Goal: Task Accomplishment & Management: Complete application form

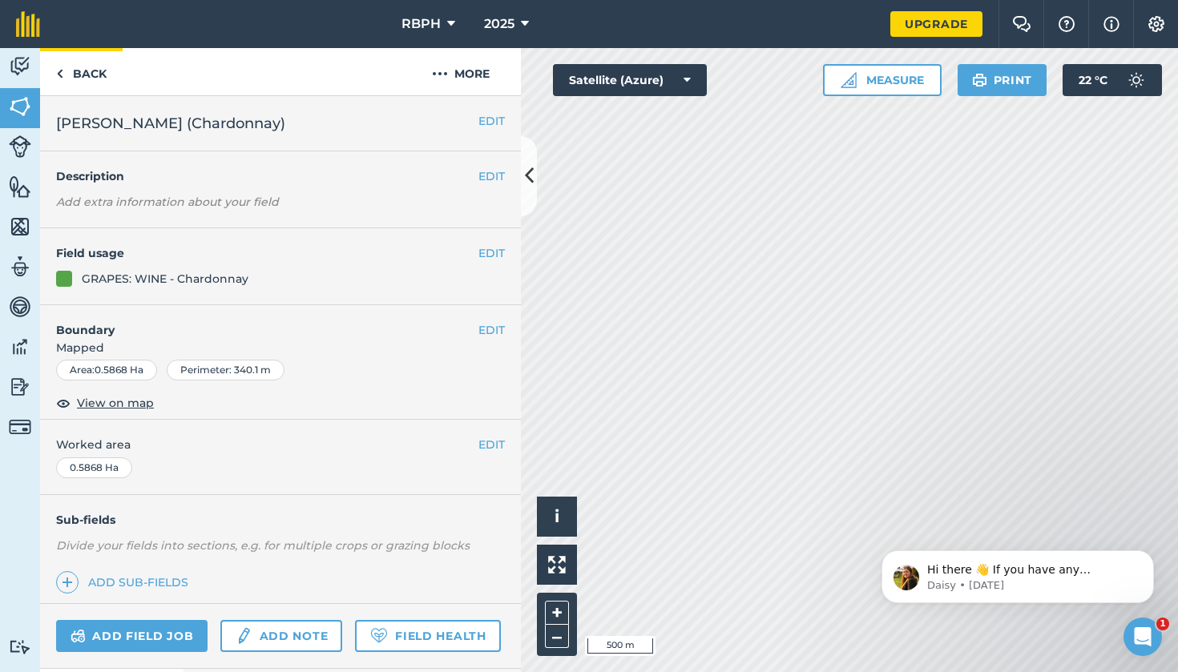
click at [65, 79] on link "Back" at bounding box center [81, 71] width 83 height 47
click at [66, 74] on link "Back" at bounding box center [81, 71] width 83 height 47
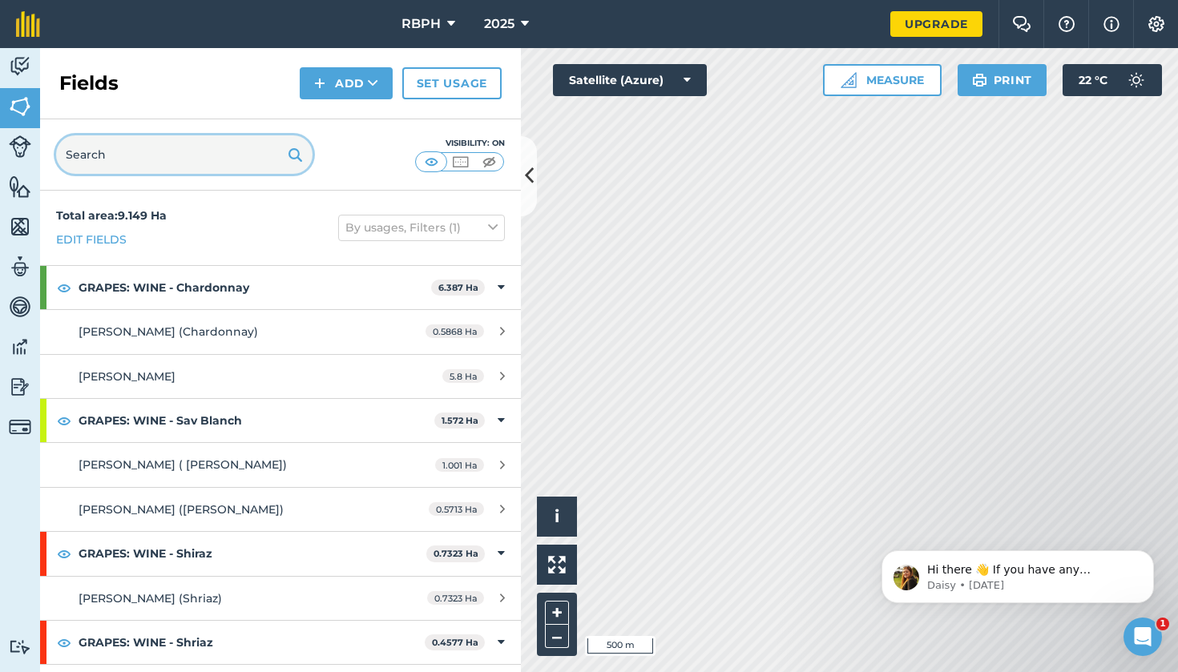
click at [100, 154] on input "text" at bounding box center [184, 154] width 256 height 38
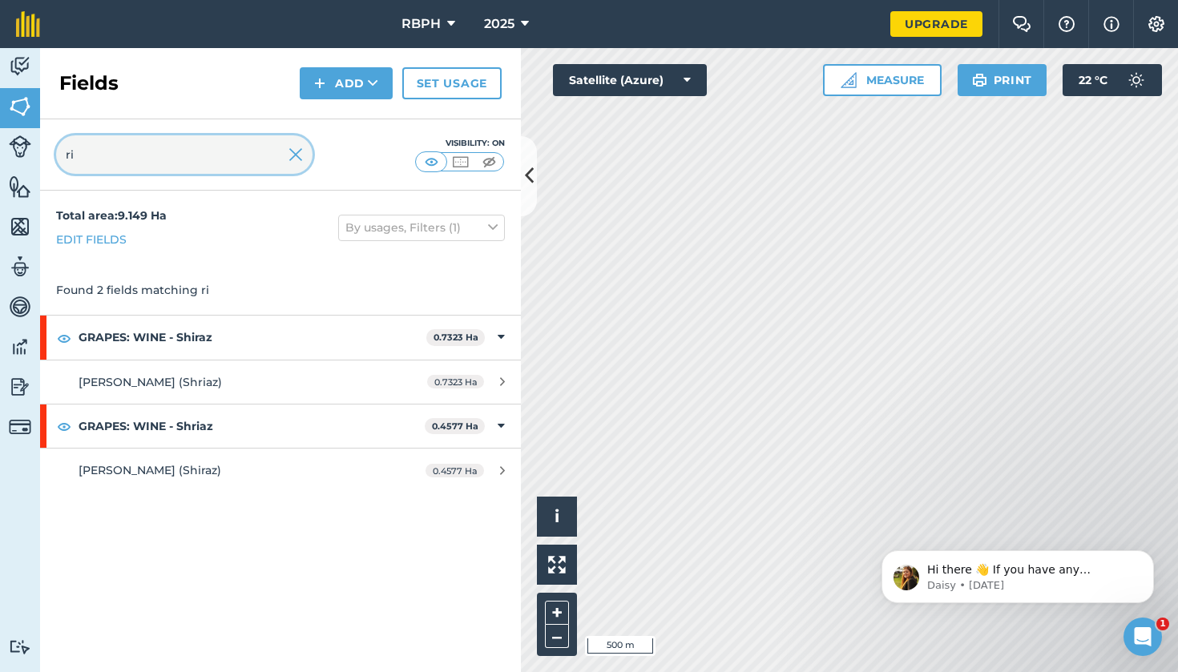
type input "ri"
click at [457, 27] on button "RBPH" at bounding box center [428, 24] width 67 height 48
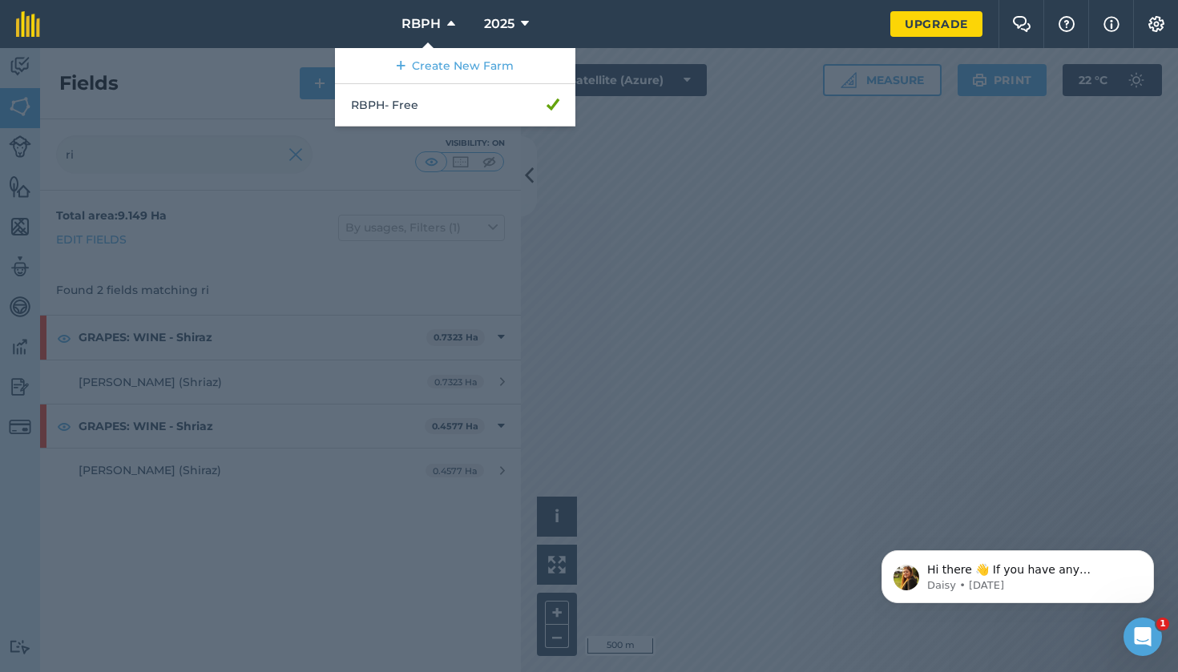
click at [630, 297] on div at bounding box center [589, 360] width 1178 height 624
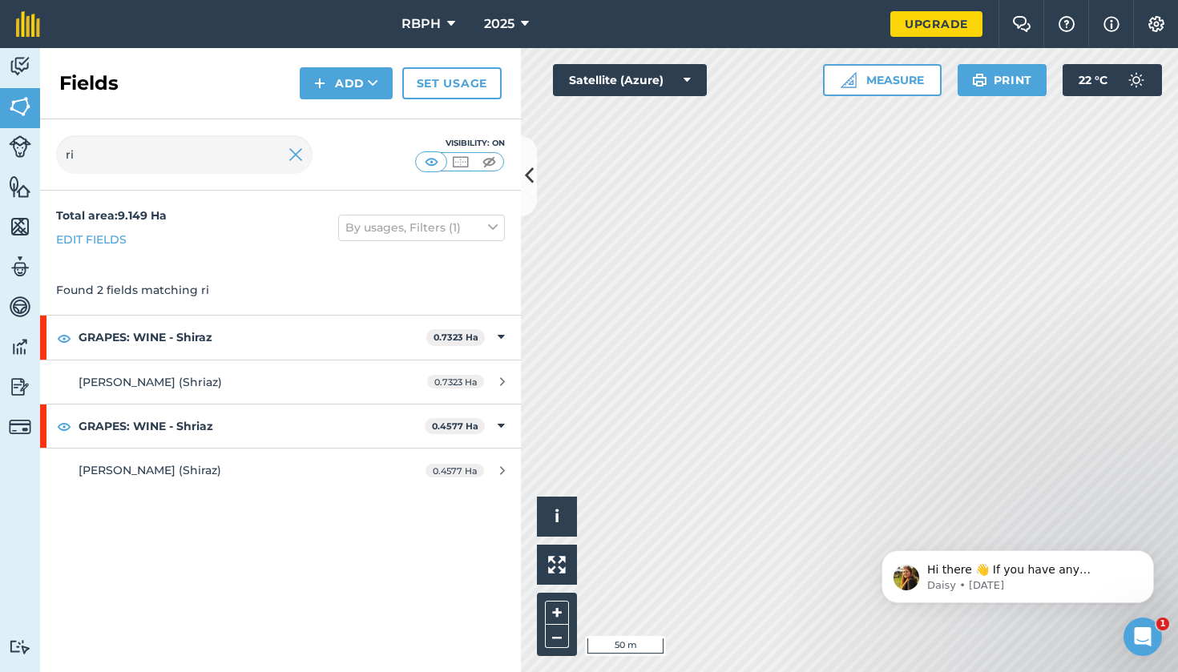
click at [525, 163] on icon at bounding box center [529, 176] width 9 height 28
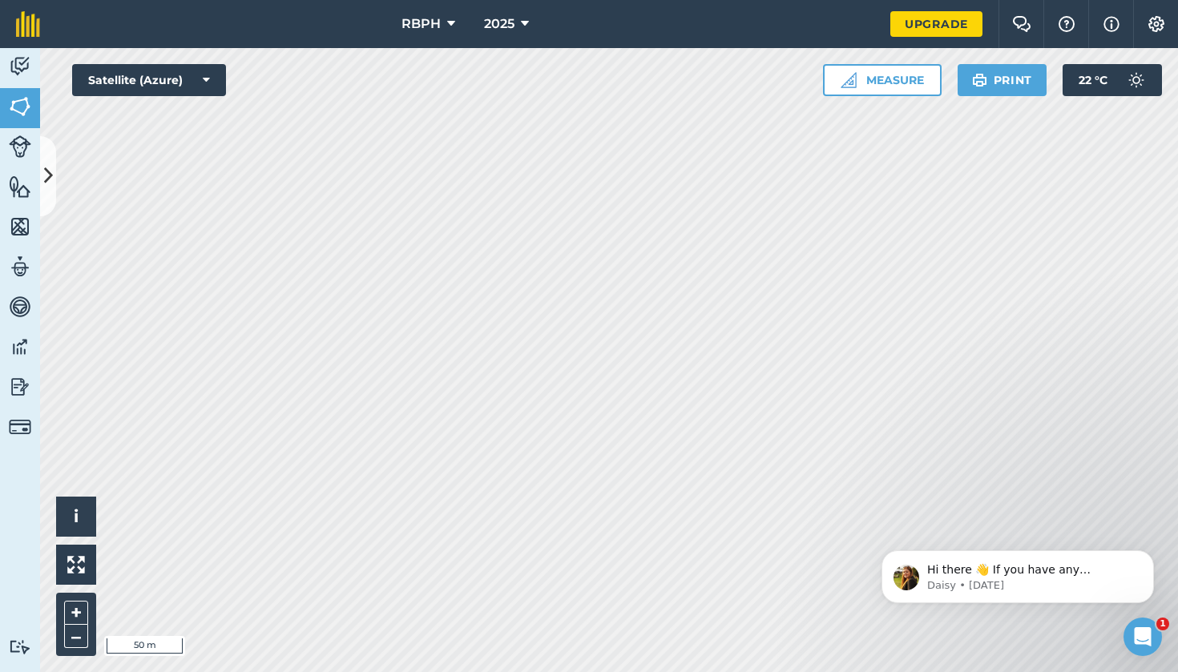
click at [26, 115] on img at bounding box center [20, 107] width 22 height 24
click at [43, 151] on button at bounding box center [48, 176] width 16 height 80
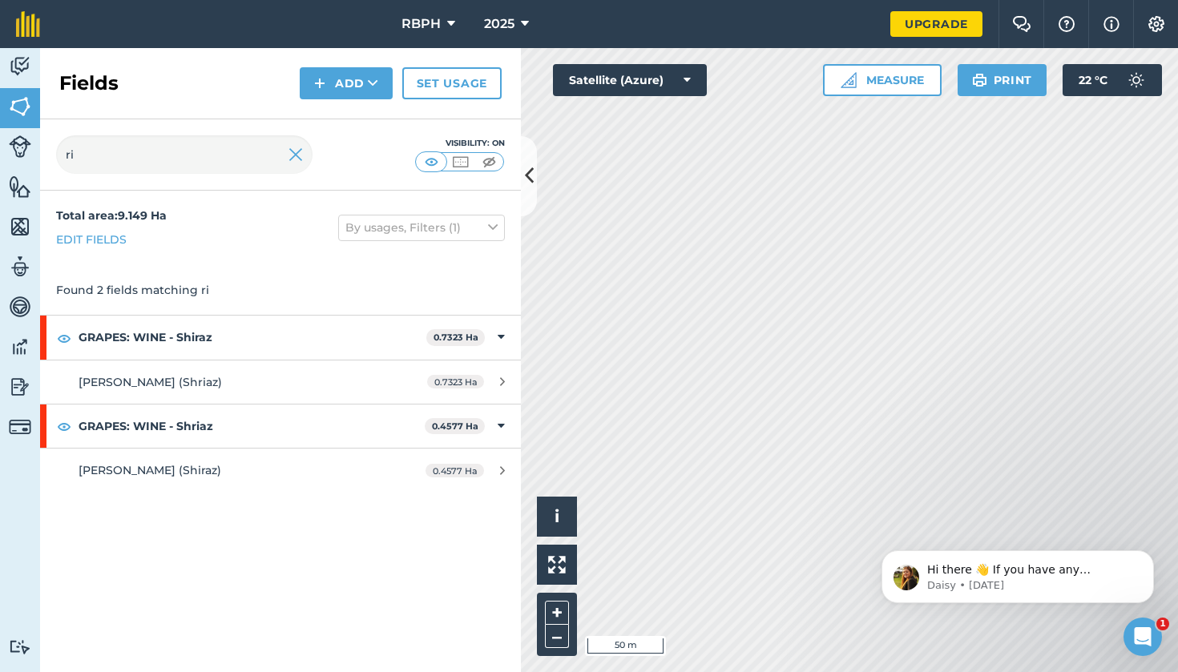
click at [293, 158] on img at bounding box center [296, 154] width 14 height 19
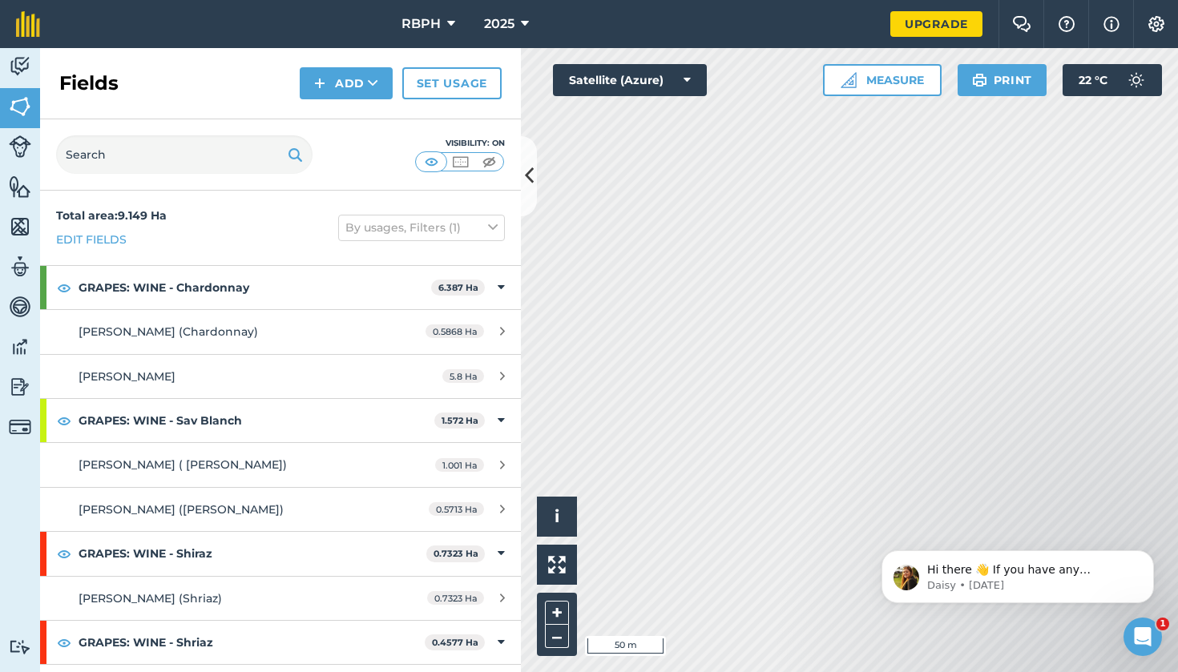
click at [323, 91] on img at bounding box center [319, 83] width 11 height 19
click at [358, 113] on link "Draw" at bounding box center [346, 119] width 88 height 35
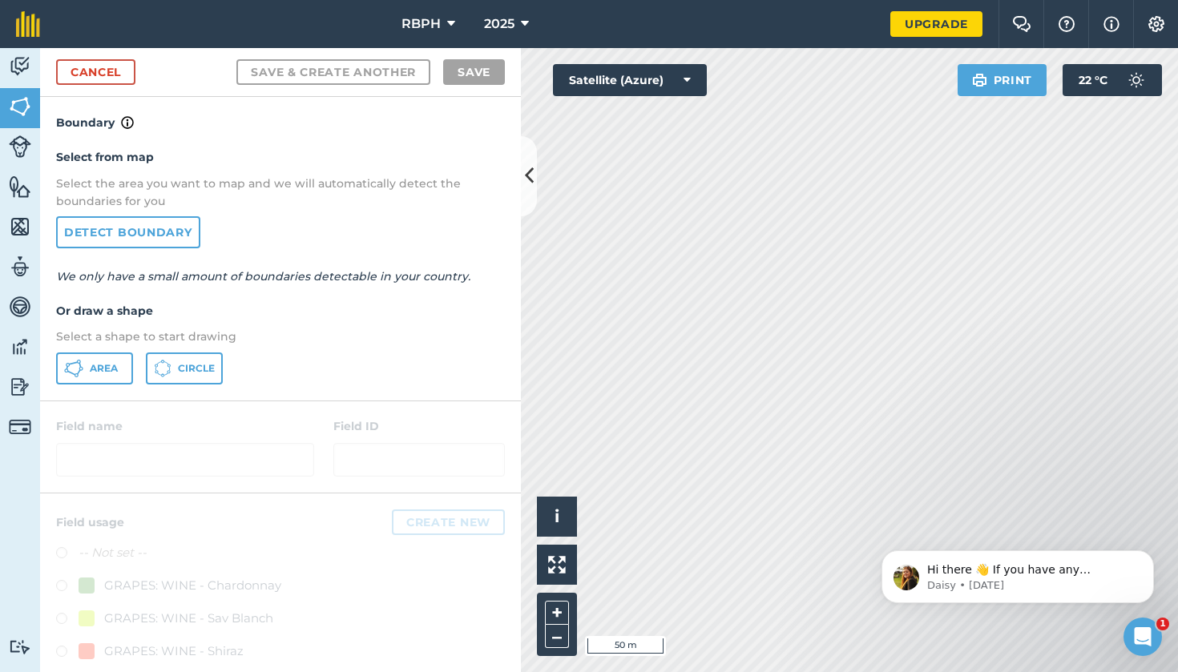
click at [118, 362] on span "Area" at bounding box center [104, 368] width 28 height 13
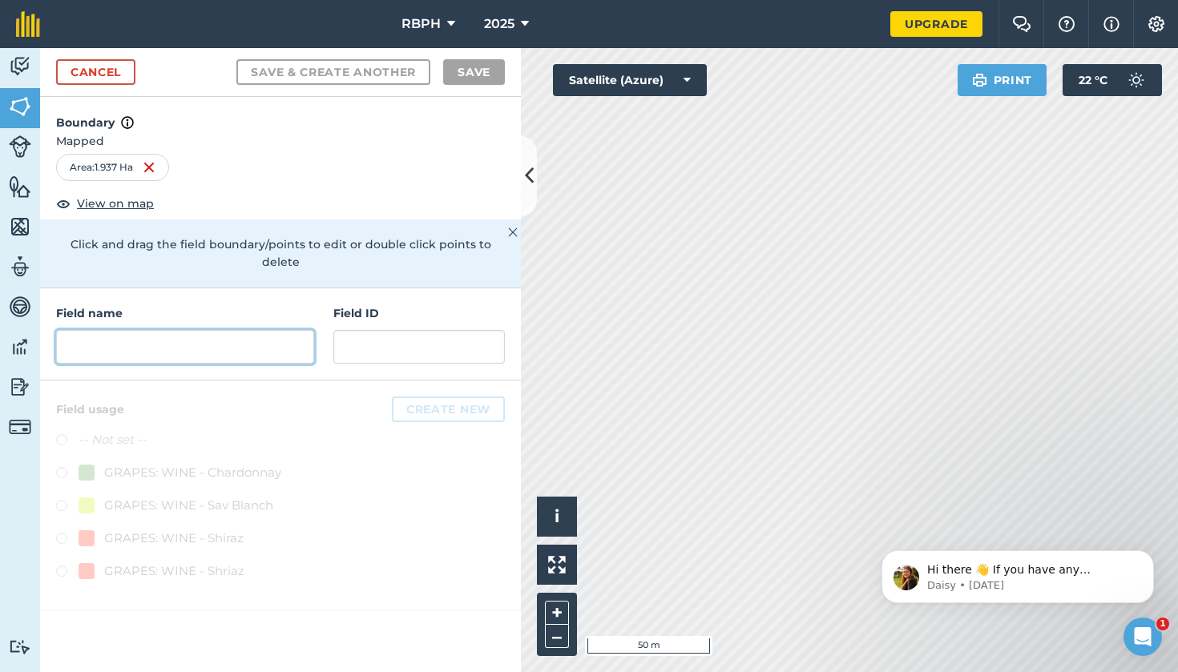
click at [275, 330] on input "text" at bounding box center [185, 347] width 258 height 34
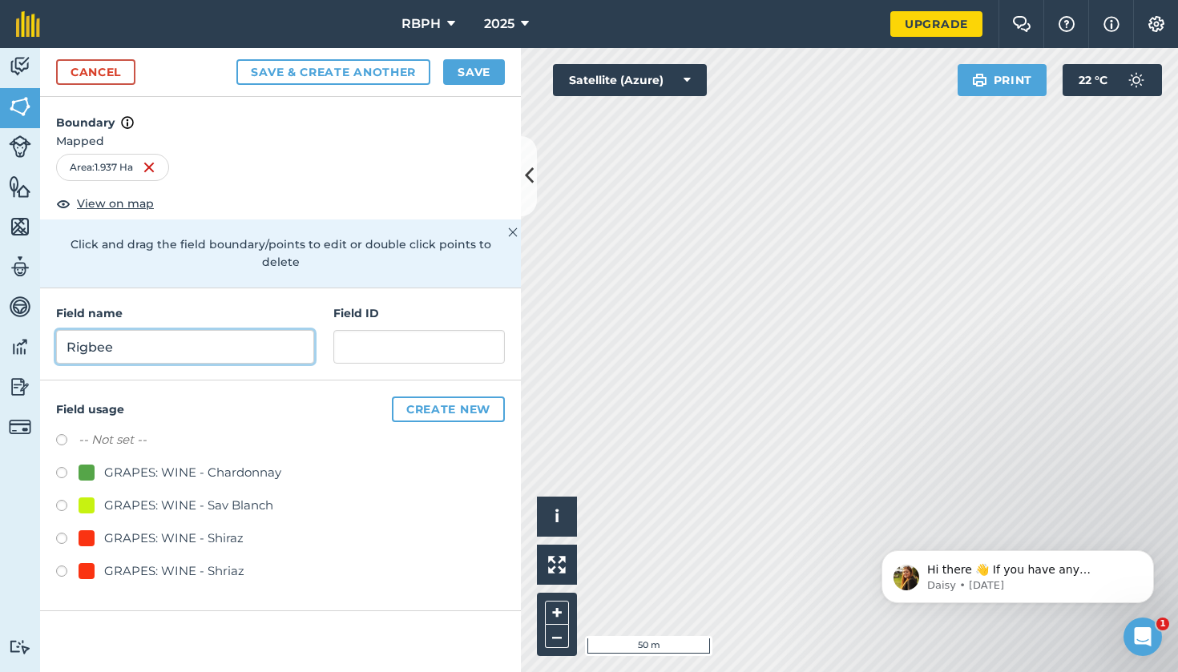
type input "Rigbee"
click at [231, 463] on div "GRAPES: WINE - Chardonnay" at bounding box center [192, 472] width 177 height 19
click at [378, 69] on button "Save & Create Another" at bounding box center [333, 72] width 194 height 26
radio input "false"
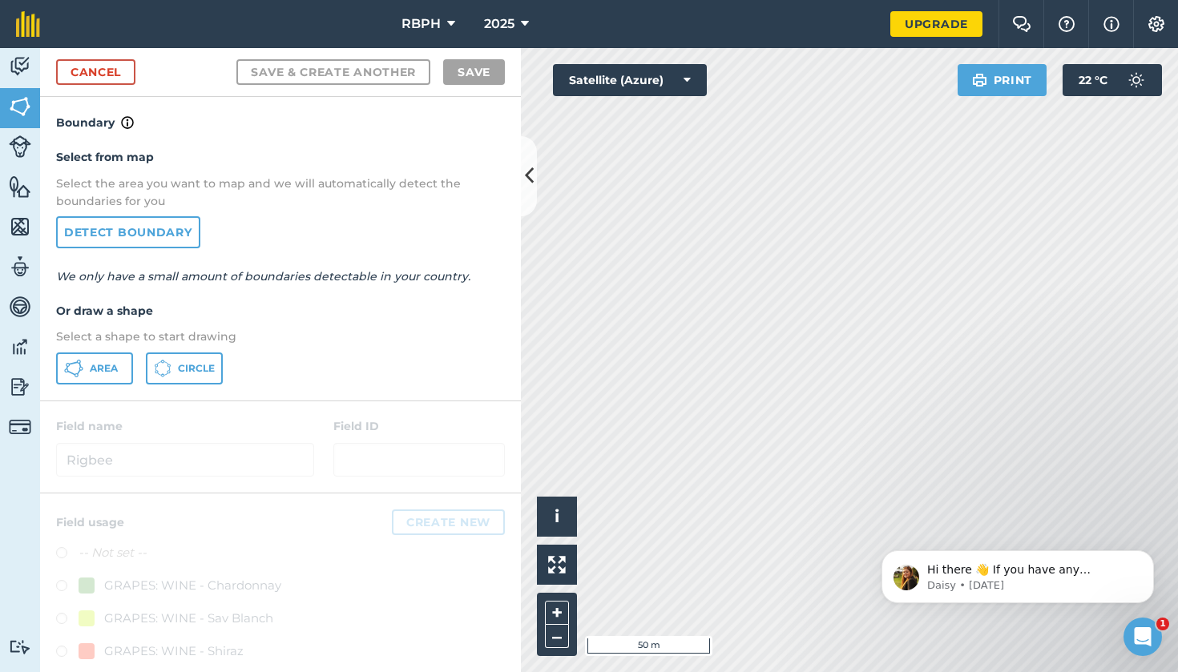
click at [115, 358] on button "Area" at bounding box center [94, 369] width 77 height 32
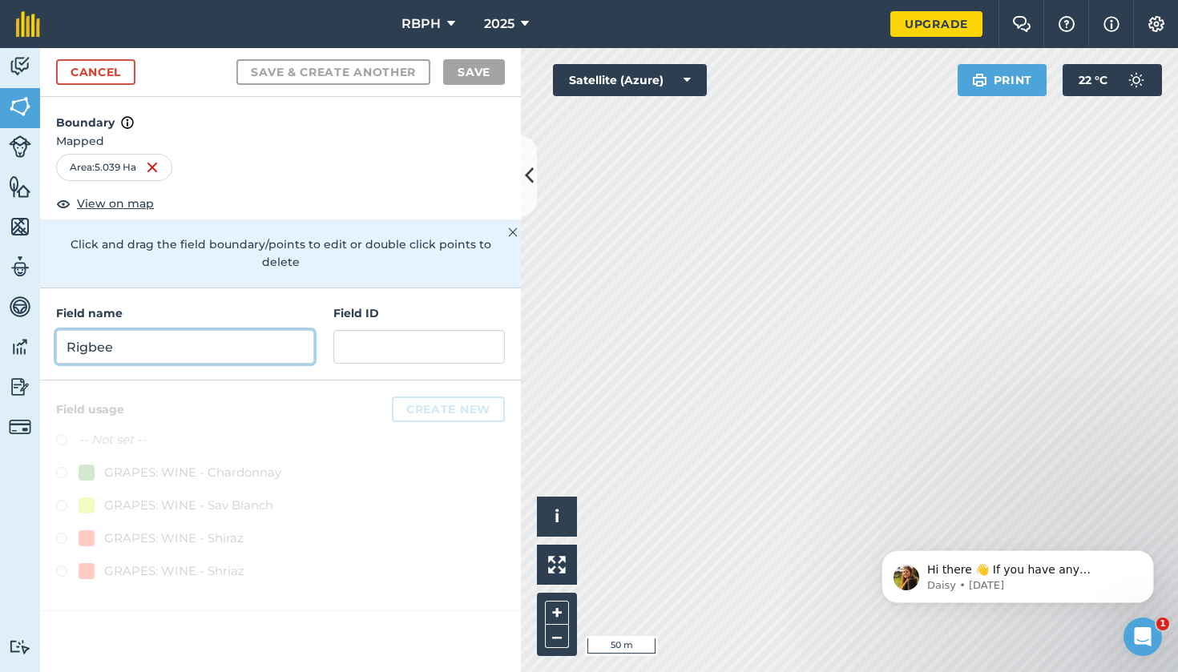
click at [214, 336] on input "Rigbee" at bounding box center [185, 347] width 258 height 34
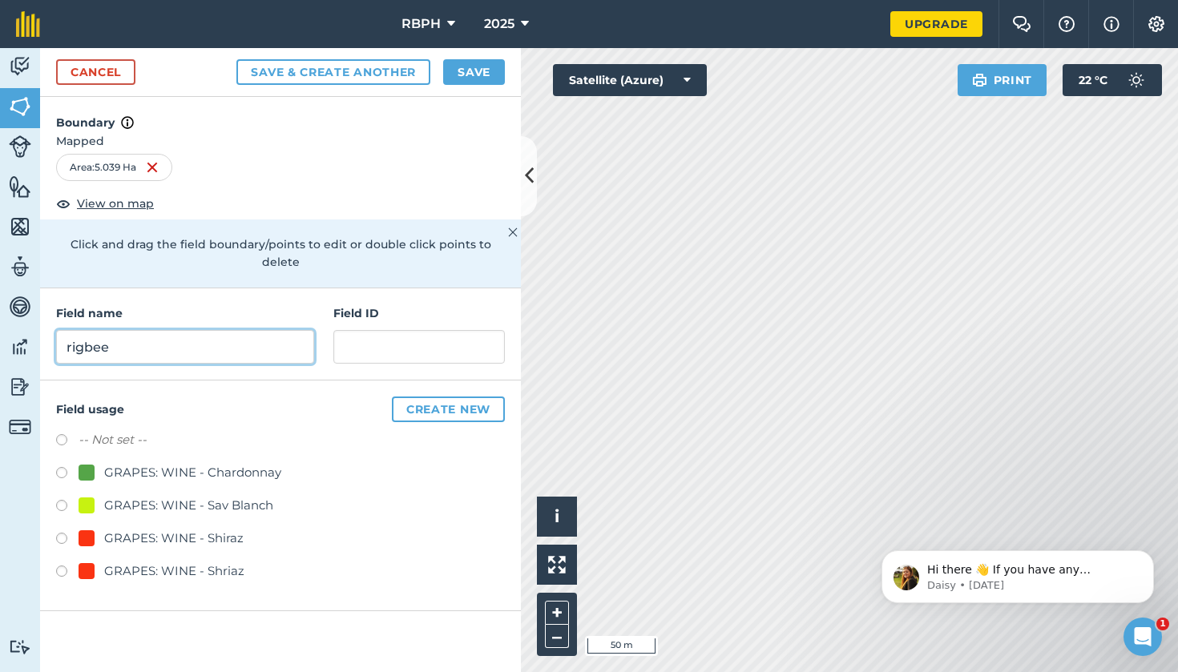
type input "Rigbee"
drag, startPoint x: 212, startPoint y: 330, endPoint x: 381, endPoint y: 71, distance: 309.2
click at [381, 71] on button "Save & Create Another" at bounding box center [333, 72] width 194 height 26
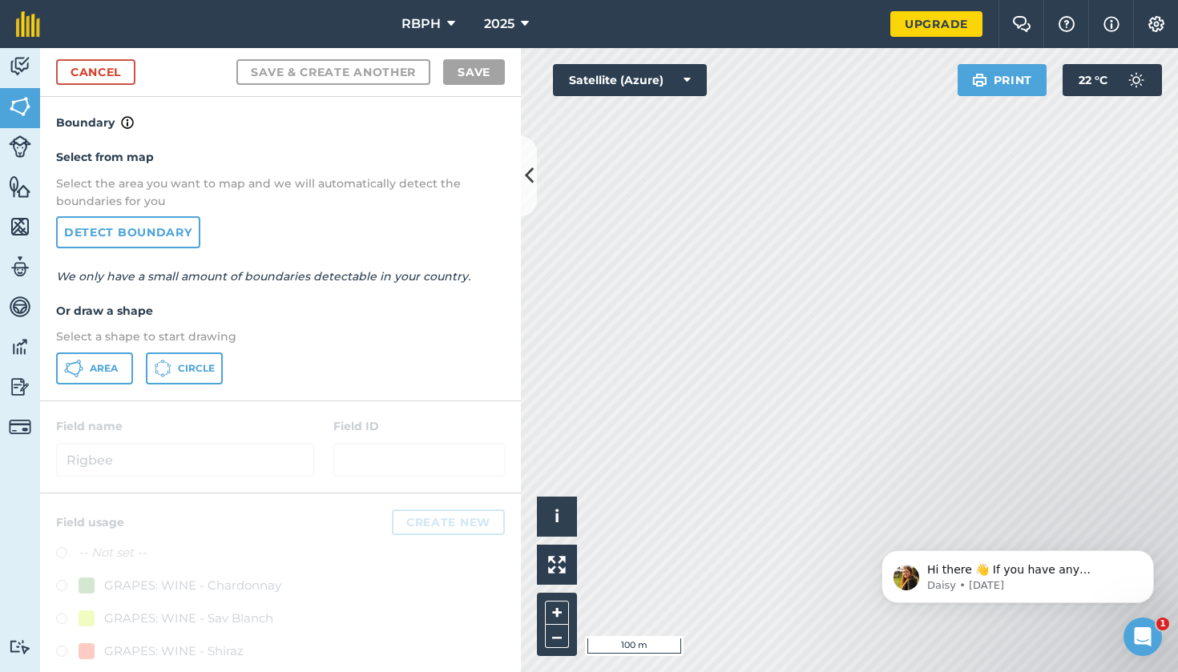
click at [95, 367] on span "Area" at bounding box center [104, 368] width 28 height 13
click at [767, 293] on div "Click to start drawing i © 2025 TomTom, Microsoft 20 m + – Satellite (Azure) Pr…" at bounding box center [849, 360] width 657 height 624
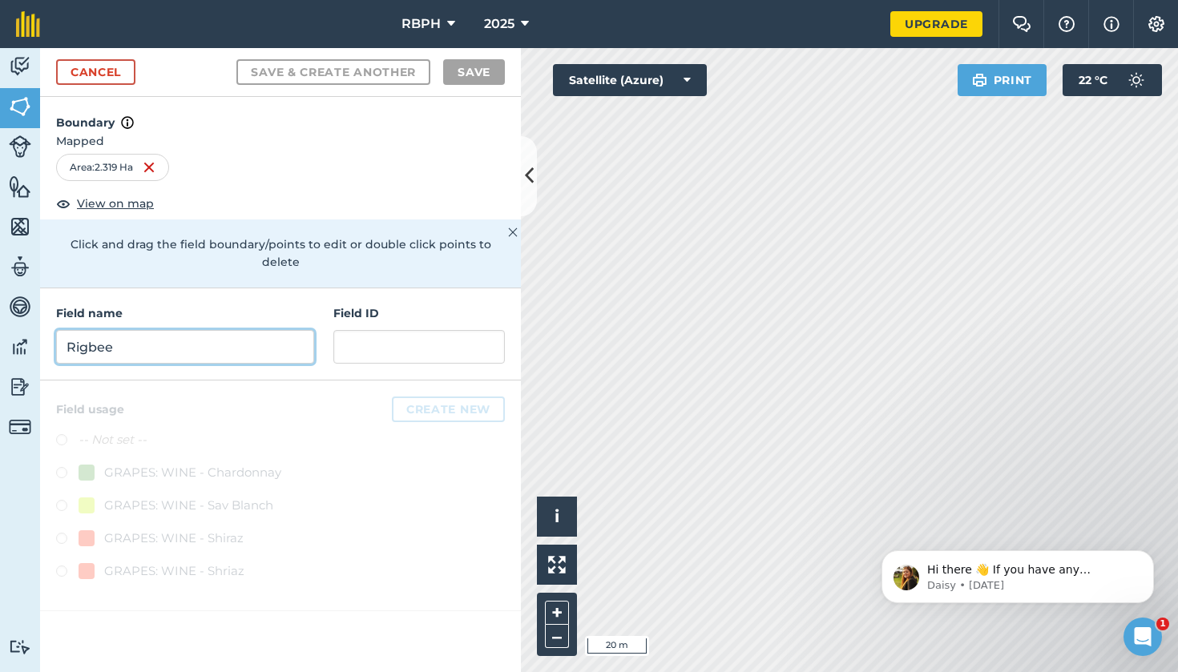
click at [220, 330] on input "Rigbee" at bounding box center [185, 347] width 258 height 34
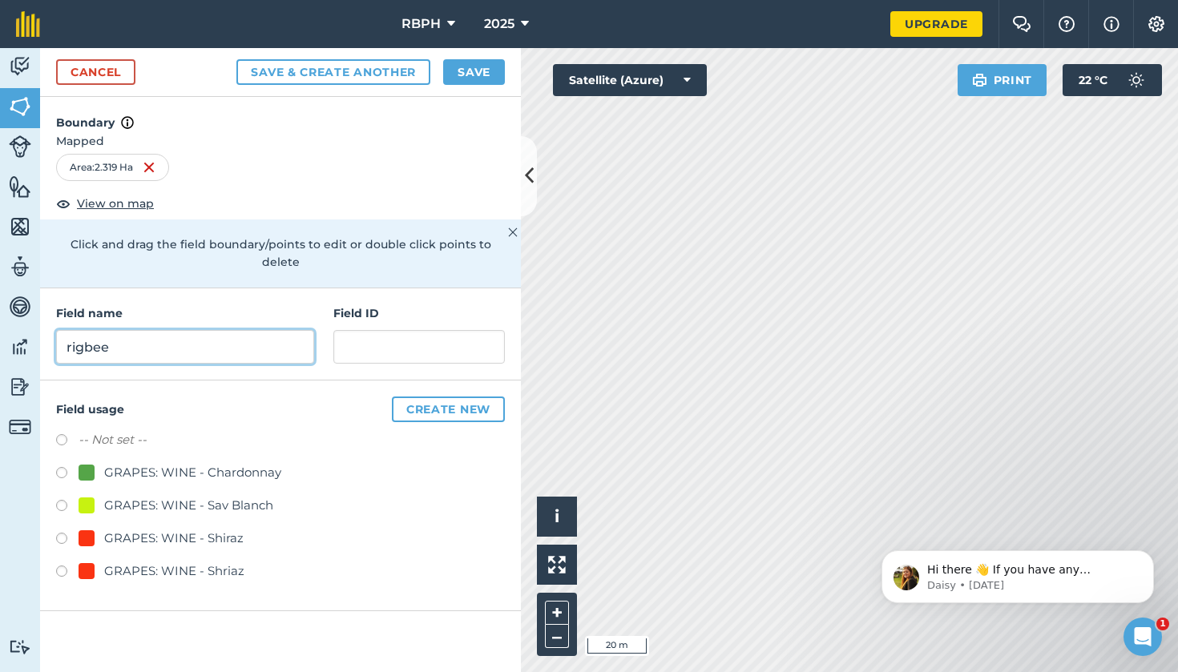
type input "rigbee"
click at [319, 75] on button "Save & Create Another" at bounding box center [333, 72] width 194 height 26
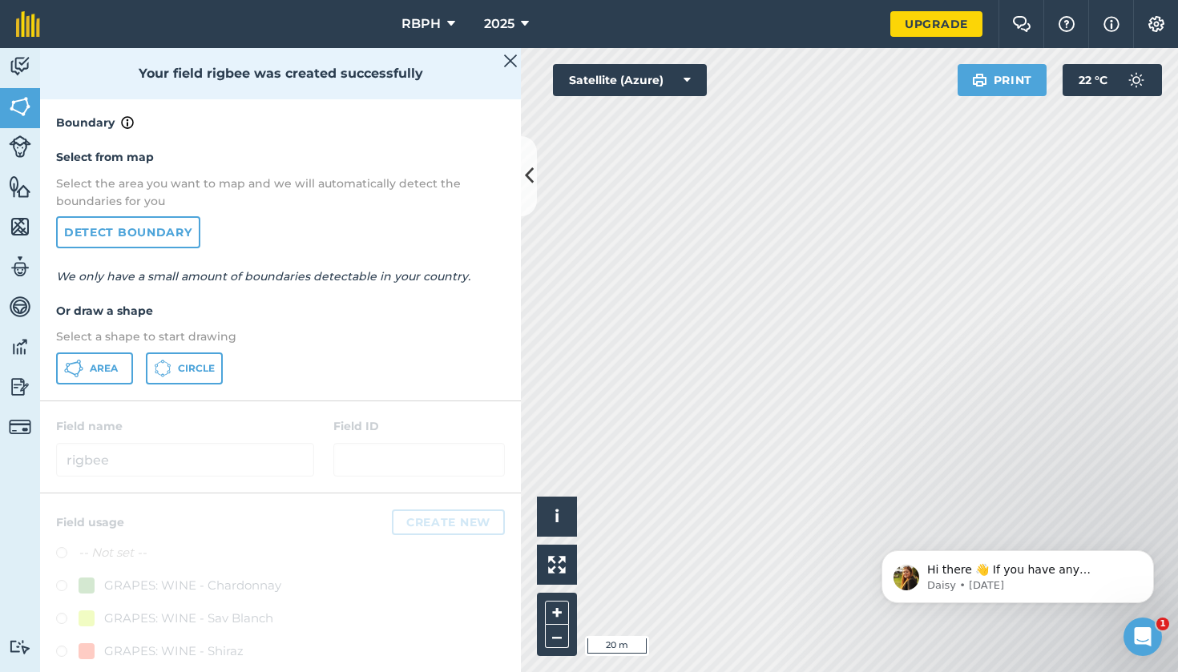
click at [120, 367] on button "Area" at bounding box center [94, 369] width 77 height 32
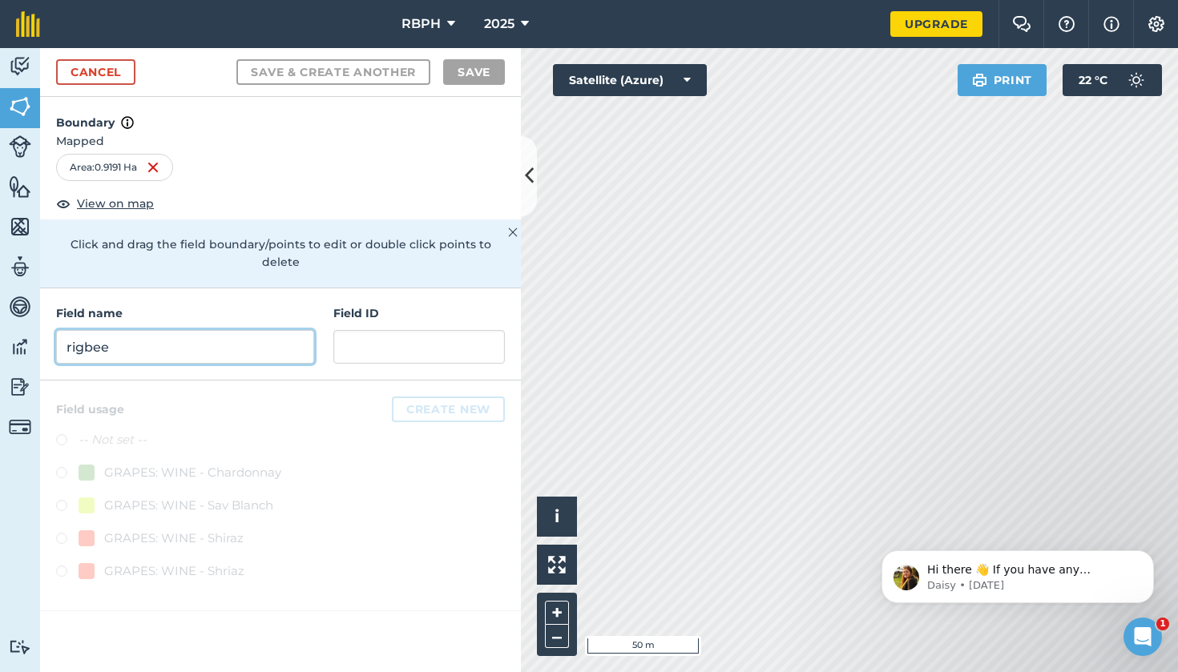
click at [224, 333] on input "rigbee" at bounding box center [185, 347] width 258 height 34
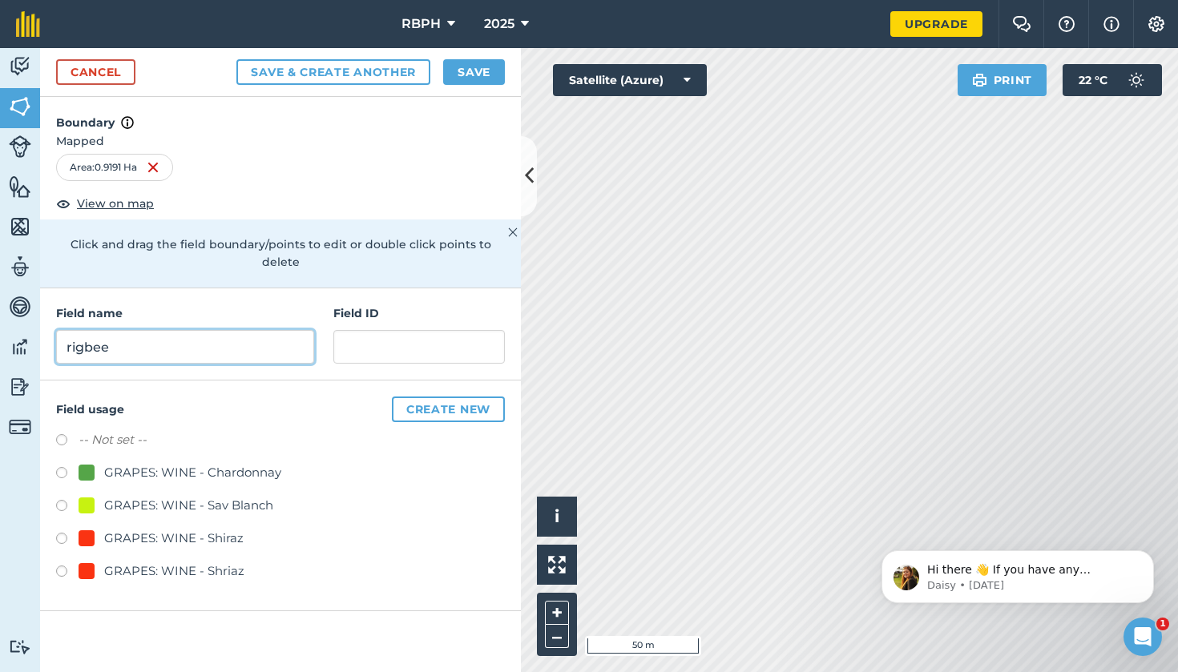
type input "rigbee"
click at [305, 79] on button "Save & Create Another" at bounding box center [333, 72] width 194 height 26
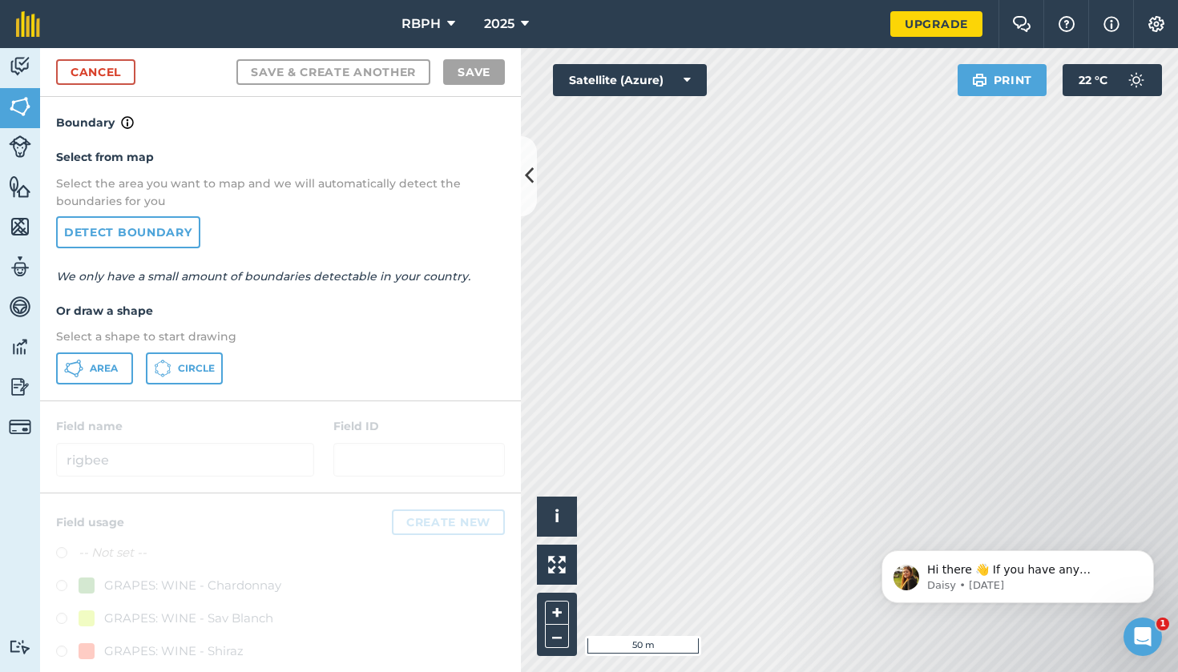
click at [115, 371] on span "Area" at bounding box center [104, 368] width 28 height 13
